Goal: Find specific page/section: Find specific page/section

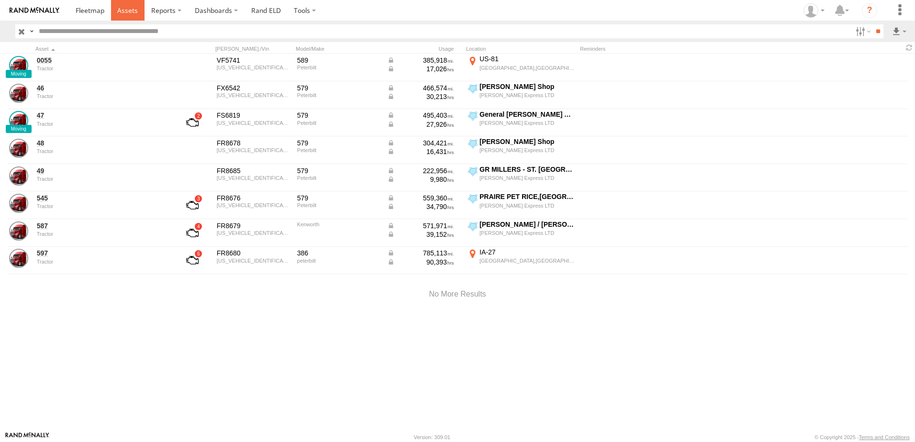
click at [127, 7] on span at bounding box center [127, 10] width 21 height 9
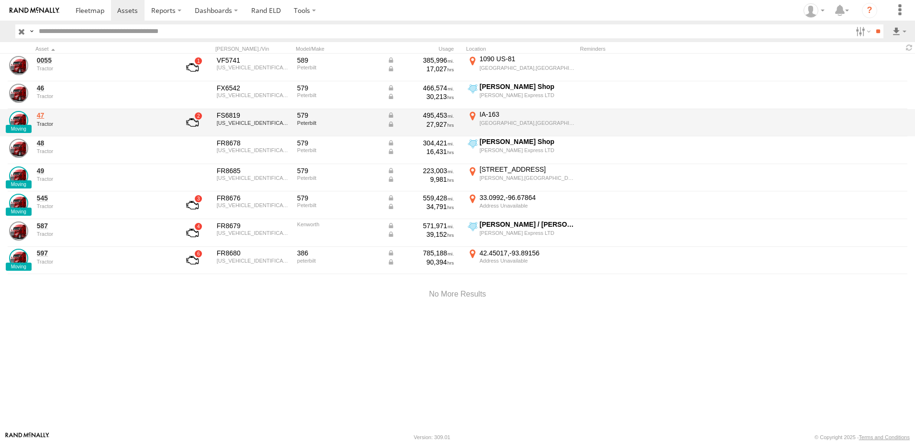
click at [39, 113] on link "47" at bounding box center [102, 115] width 131 height 9
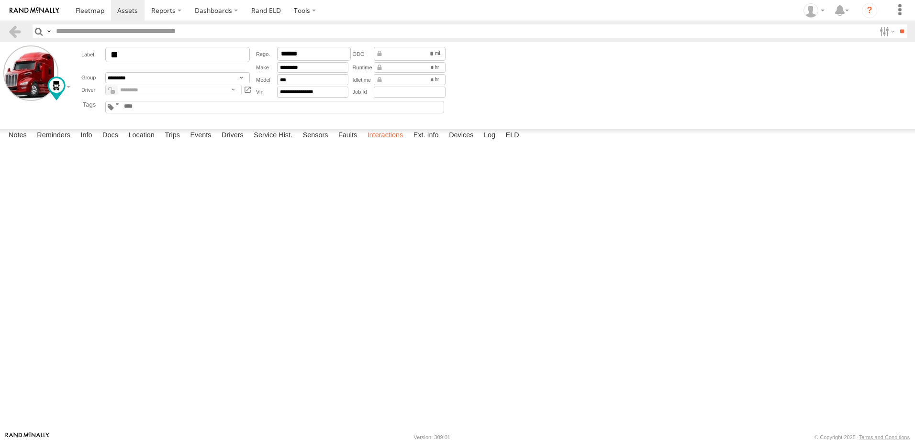
click at [387, 143] on label "Interactions" at bounding box center [385, 135] width 45 height 13
